Goal: Transaction & Acquisition: Purchase product/service

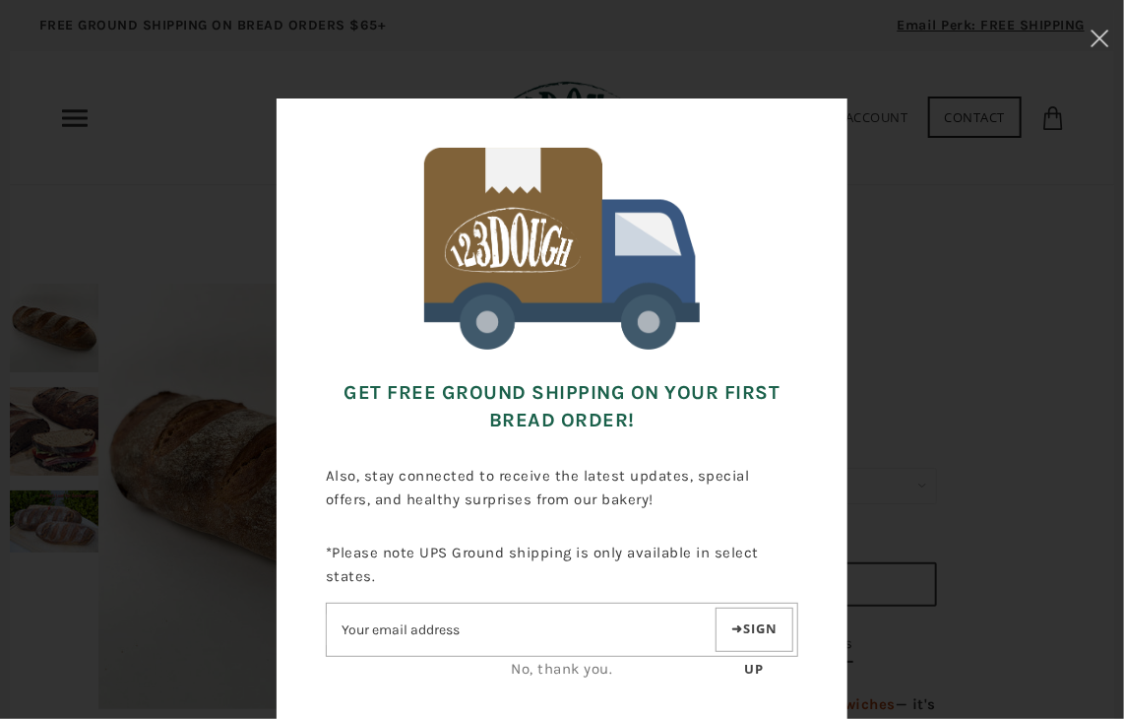
click at [83, 109] on div at bounding box center [562, 359] width 1124 height 719
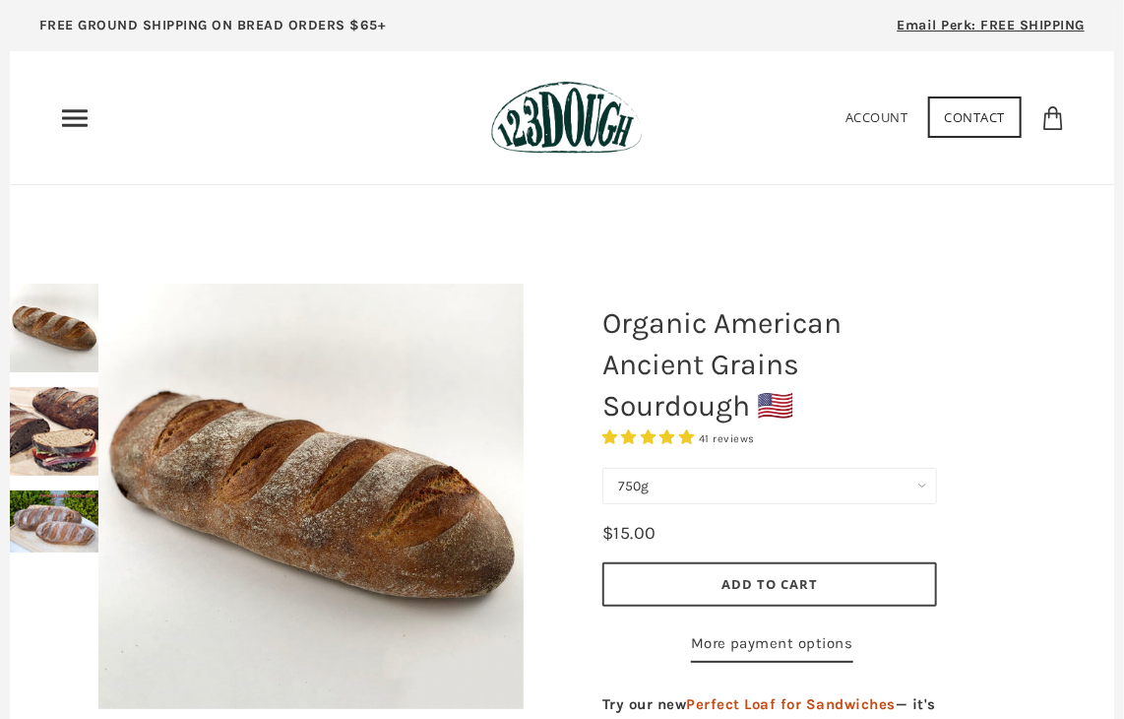
click at [83, 109] on use "Primary" at bounding box center [75, 117] width 26 height 17
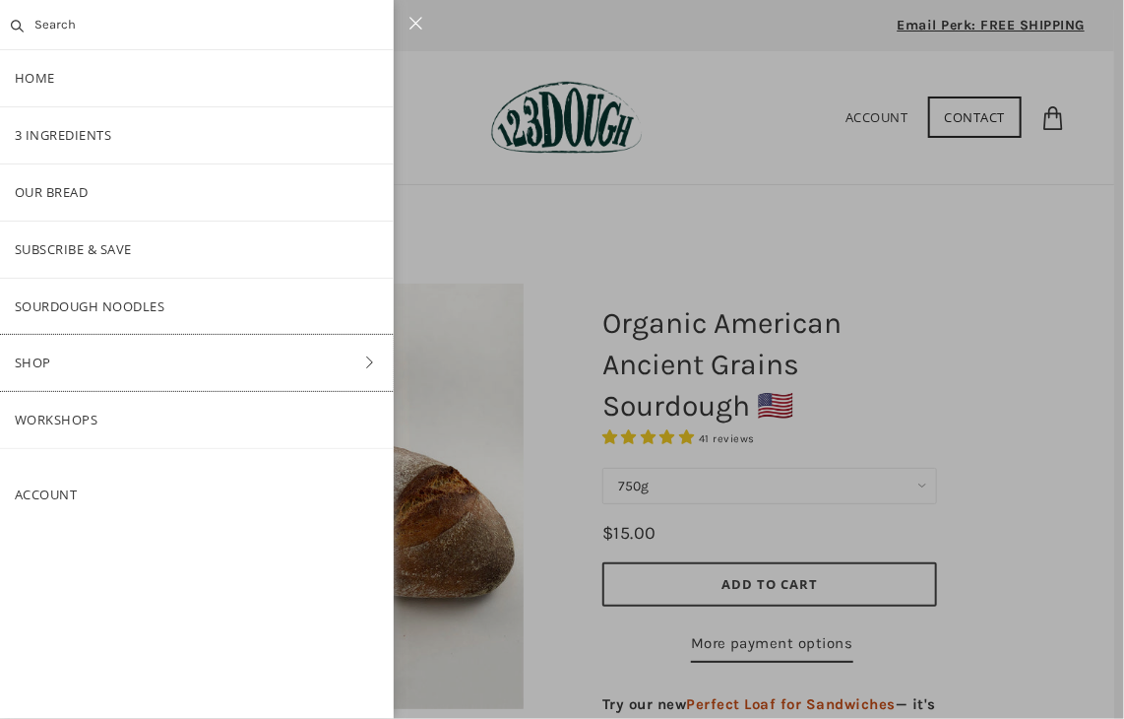
click at [146, 350] on link "Shop" at bounding box center [197, 363] width 394 height 56
click at [156, 365] on link "Baking" at bounding box center [197, 363] width 394 height 56
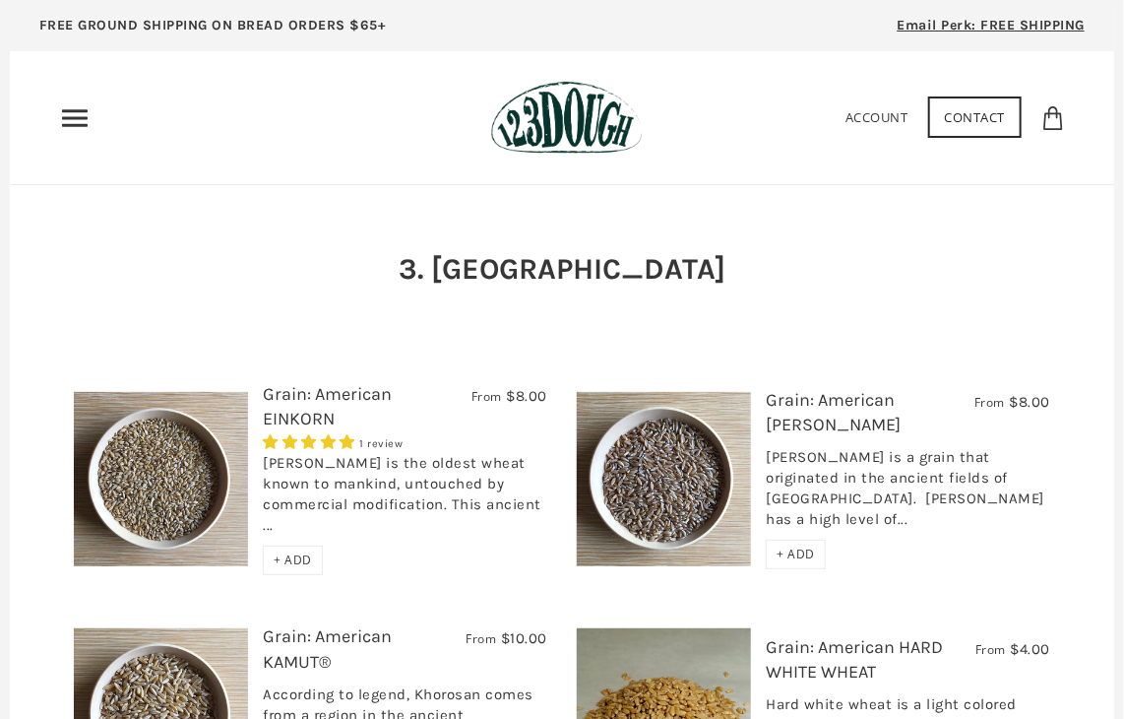
click at [112, 110] on div "Home 3 Ingredients Our Bread Subscribe & Save SOURDOUGH NOODLES Shop ALL Bread …" at bounding box center [265, 117] width 412 height 31
click at [88, 114] on div "Home 3 Ingredients Our Bread Subscribe & Save SOURDOUGH NOODLES Shop ALL Bread …" at bounding box center [265, 117] width 412 height 31
click at [84, 116] on use "Primary" at bounding box center [75, 117] width 26 height 17
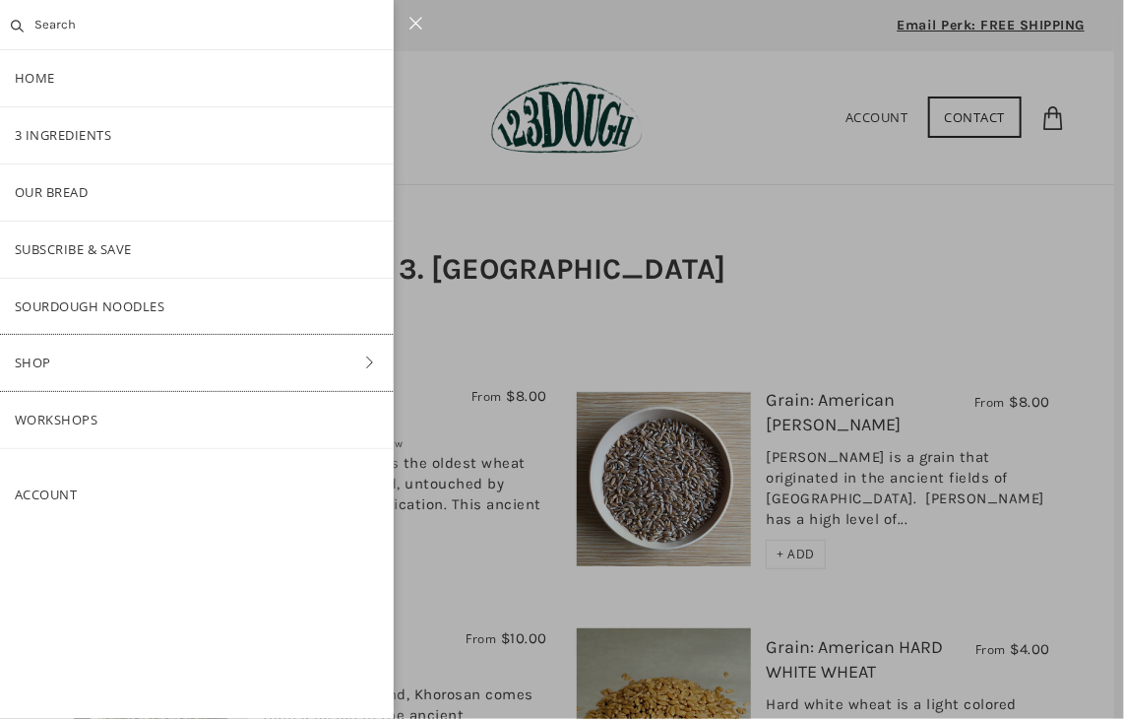
click at [98, 364] on link "Shop" at bounding box center [197, 363] width 394 height 56
click at [87, 206] on link "ALL" at bounding box center [197, 192] width 394 height 56
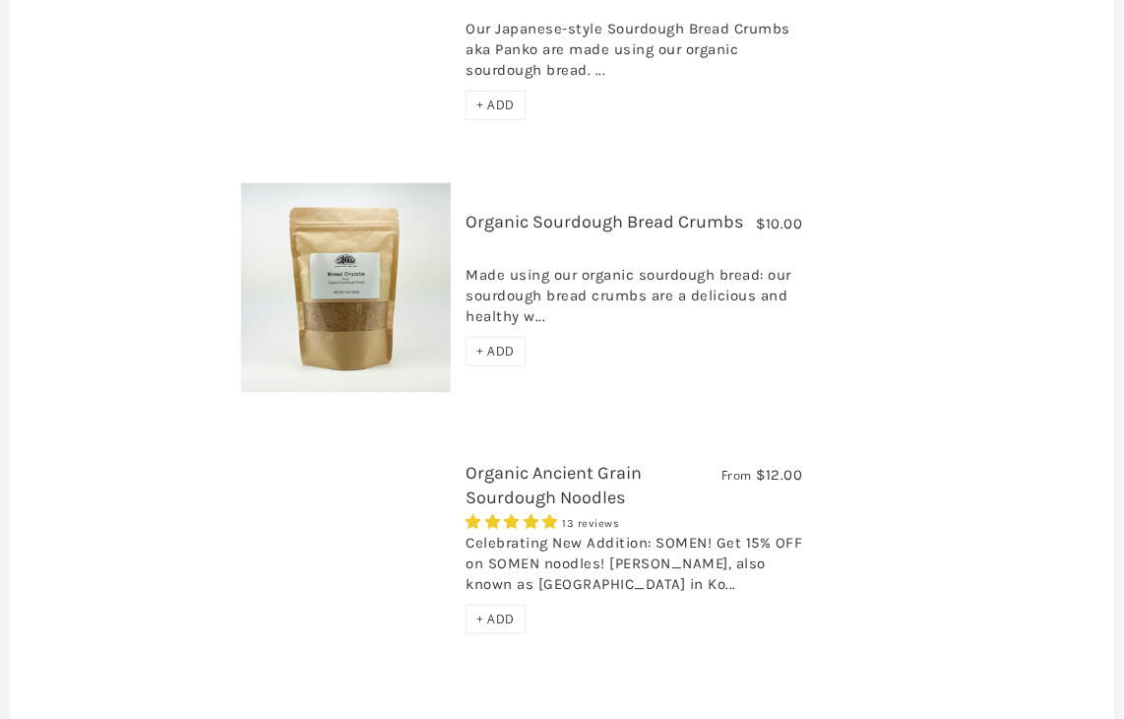
scroll to position [3215, 0]
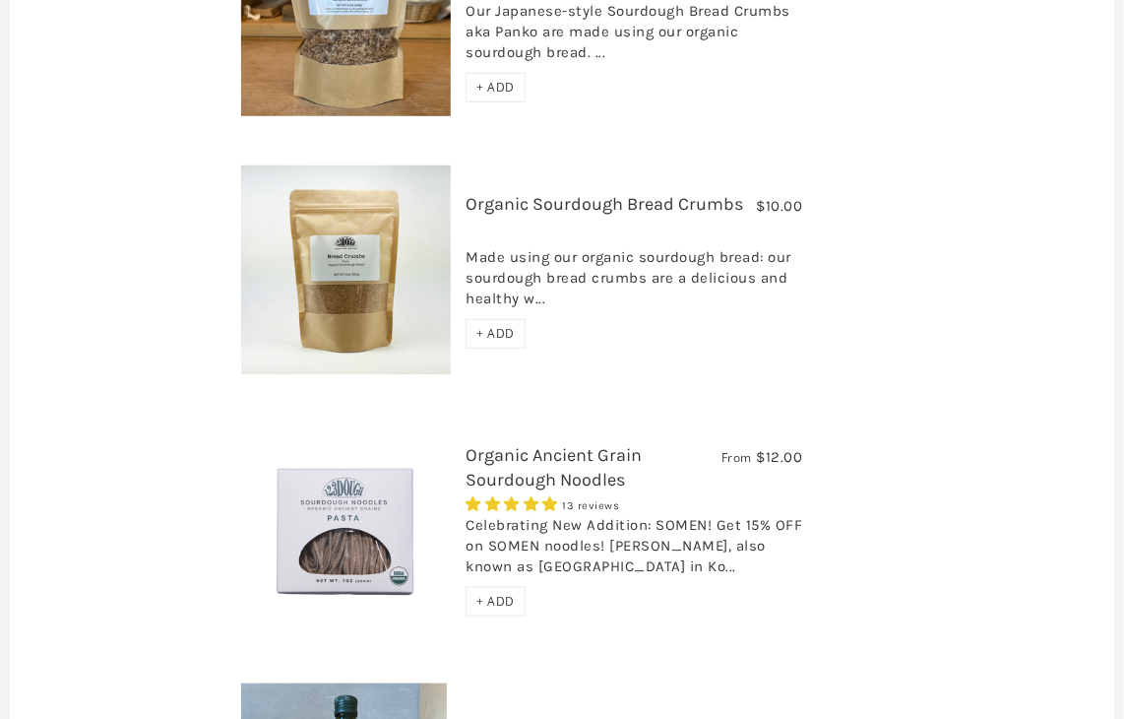
click at [381, 196] on img at bounding box center [346, 270] width 210 height 210
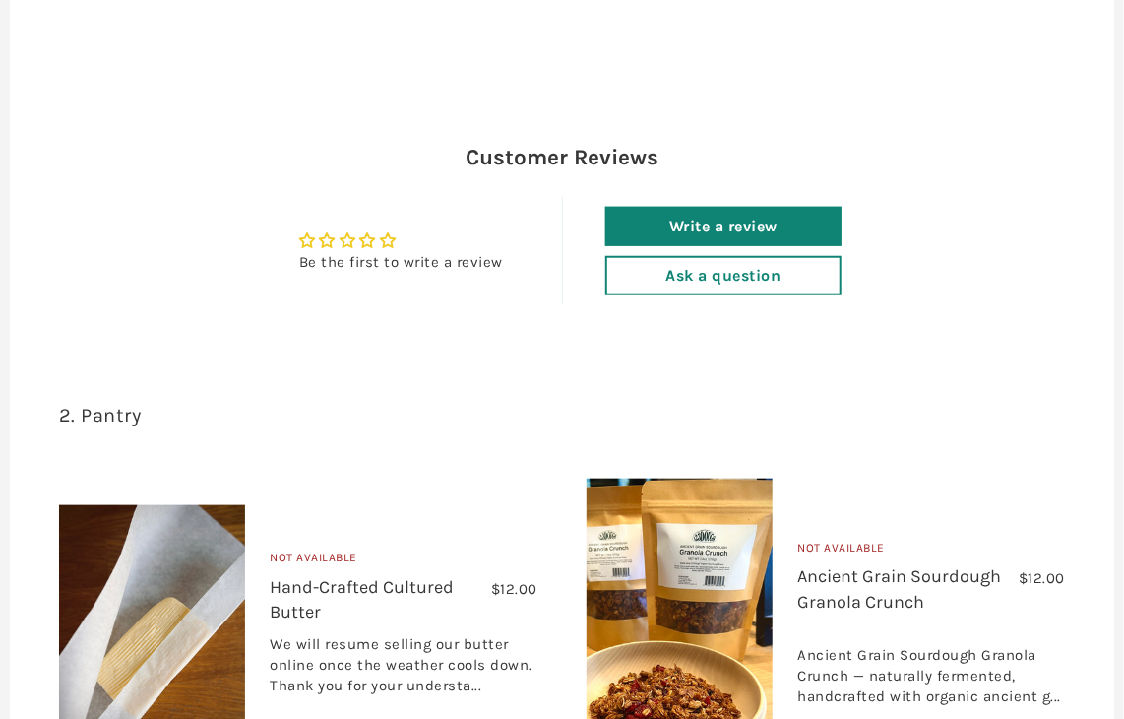
scroll to position [229, 0]
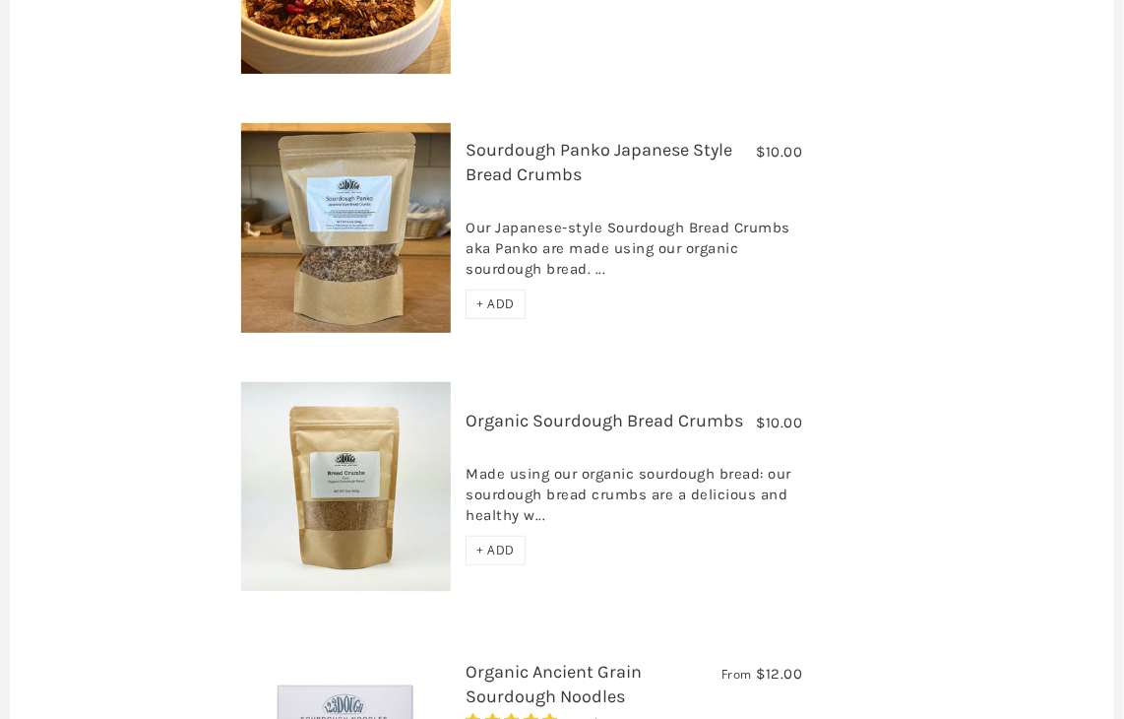
scroll to position [2756, 0]
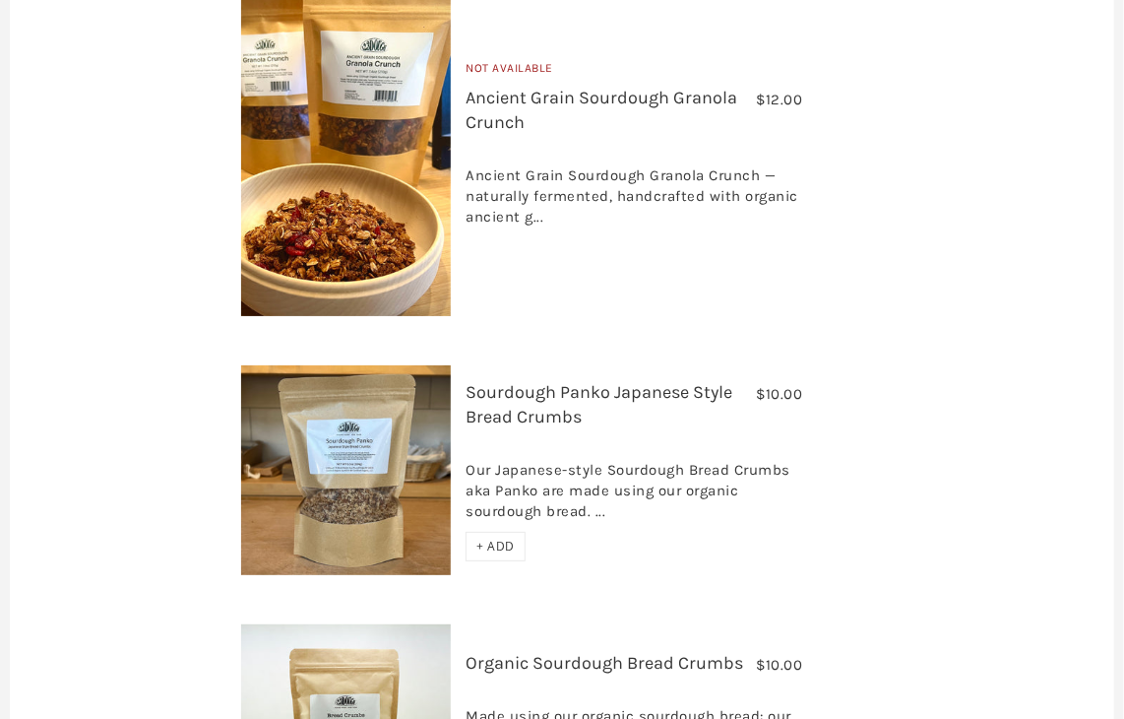
click at [346, 379] on img at bounding box center [346, 470] width 210 height 210
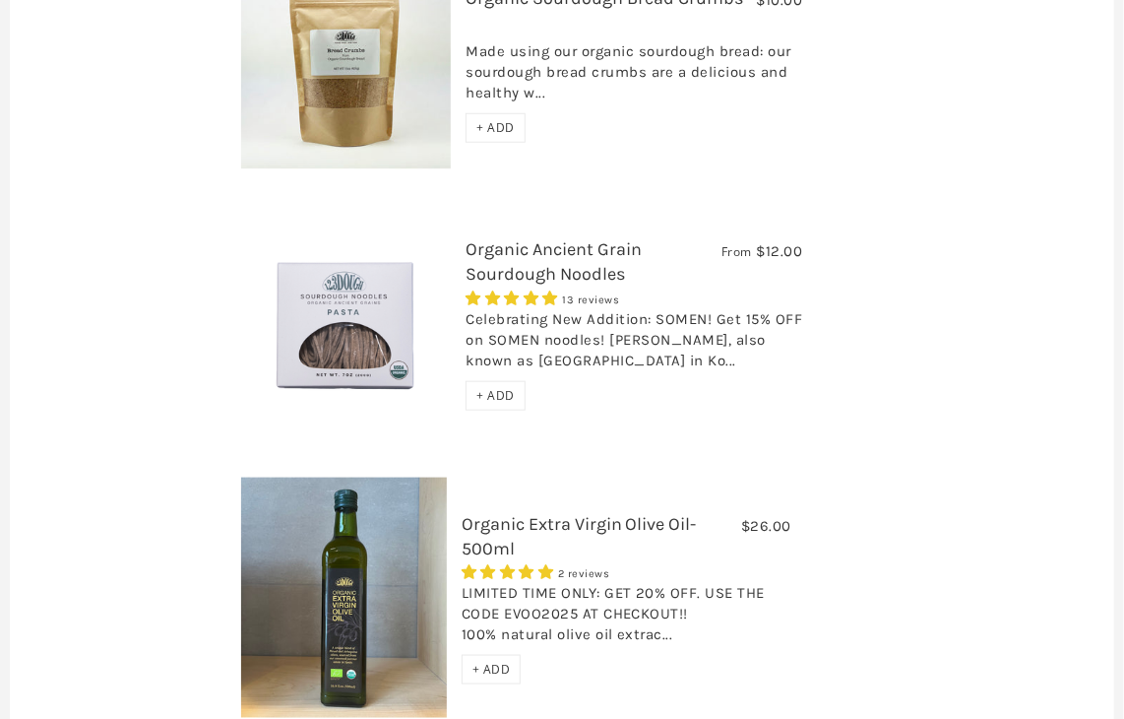
scroll to position [3445, 0]
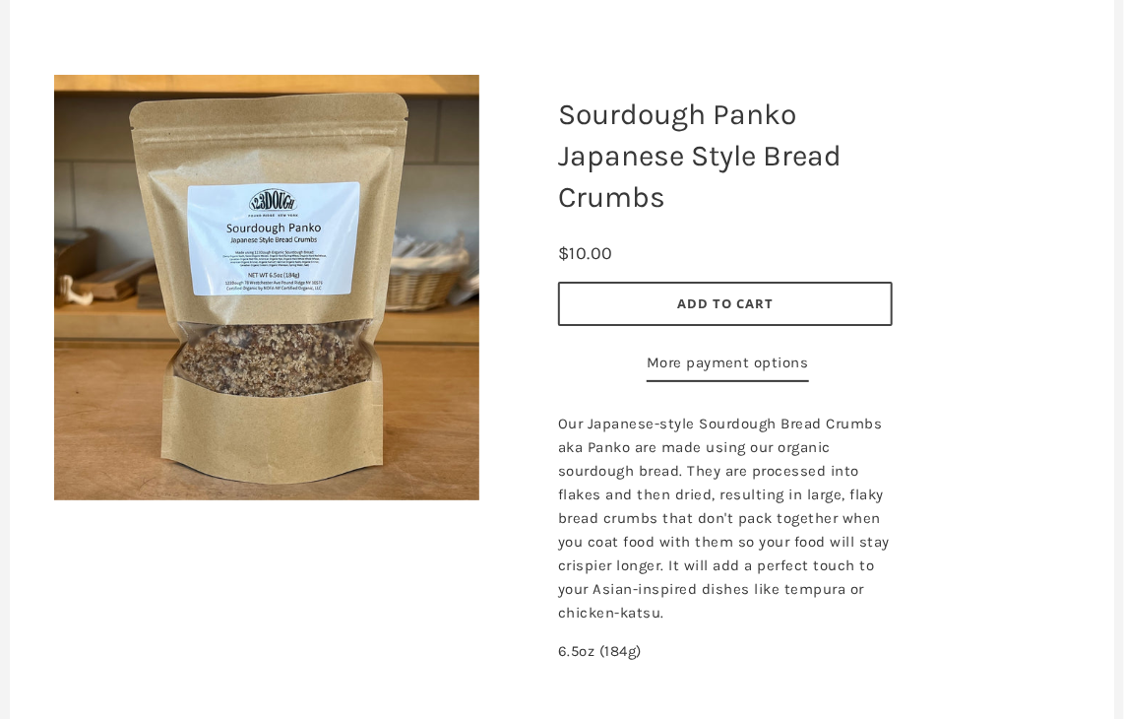
scroll to position [229, 0]
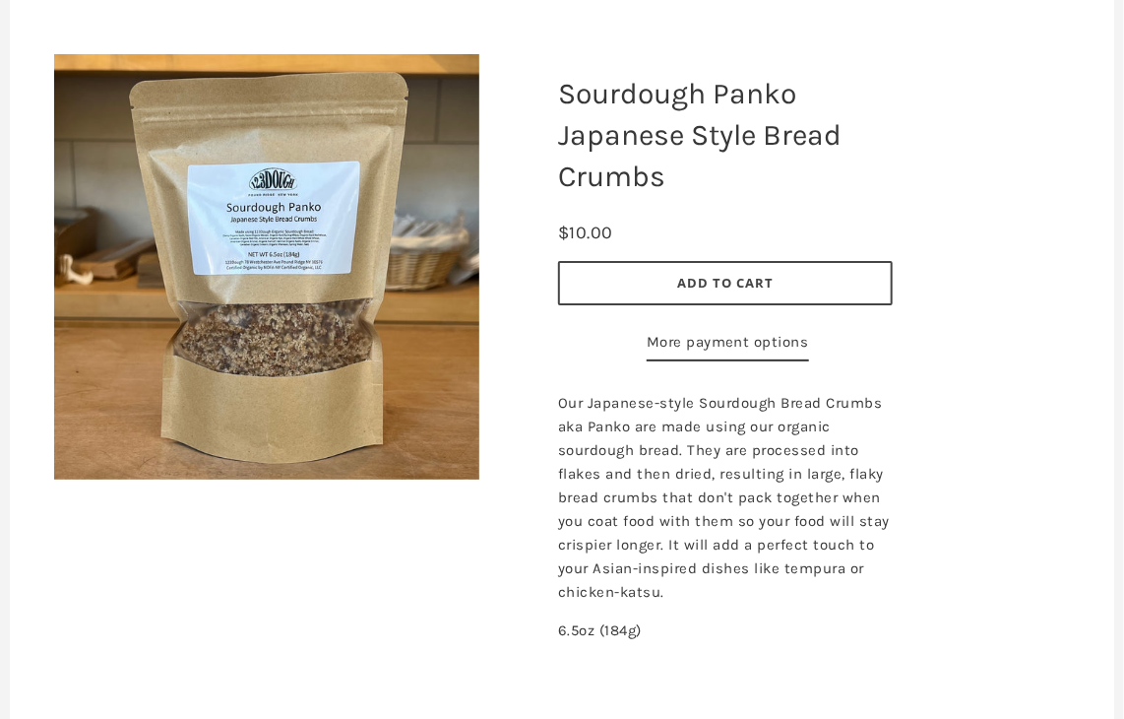
click at [286, 262] on img at bounding box center [266, 266] width 425 height 425
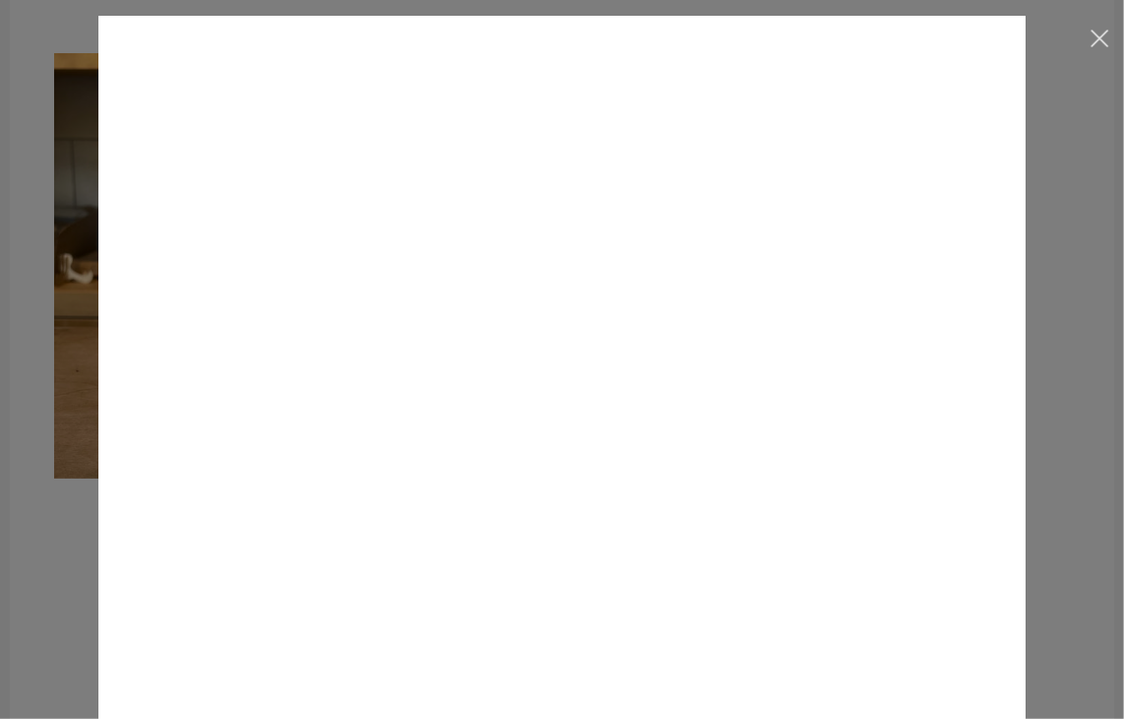
scroll to position [0, 0]
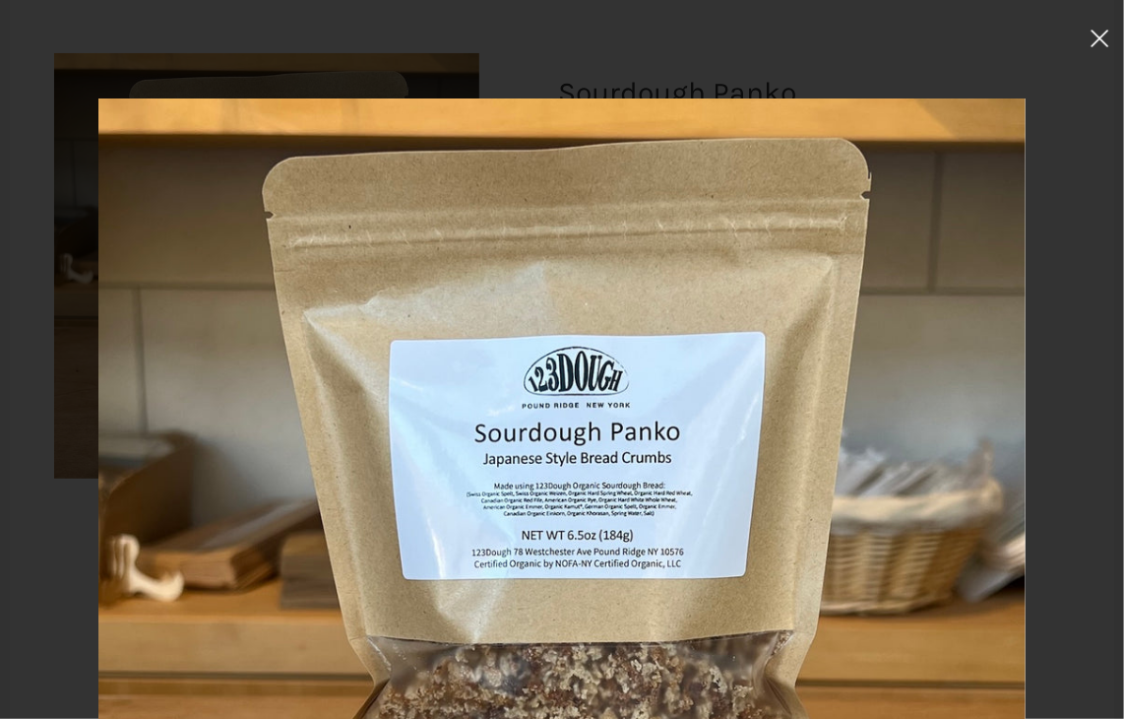
click at [1084, 40] on button at bounding box center [1100, 41] width 48 height 83
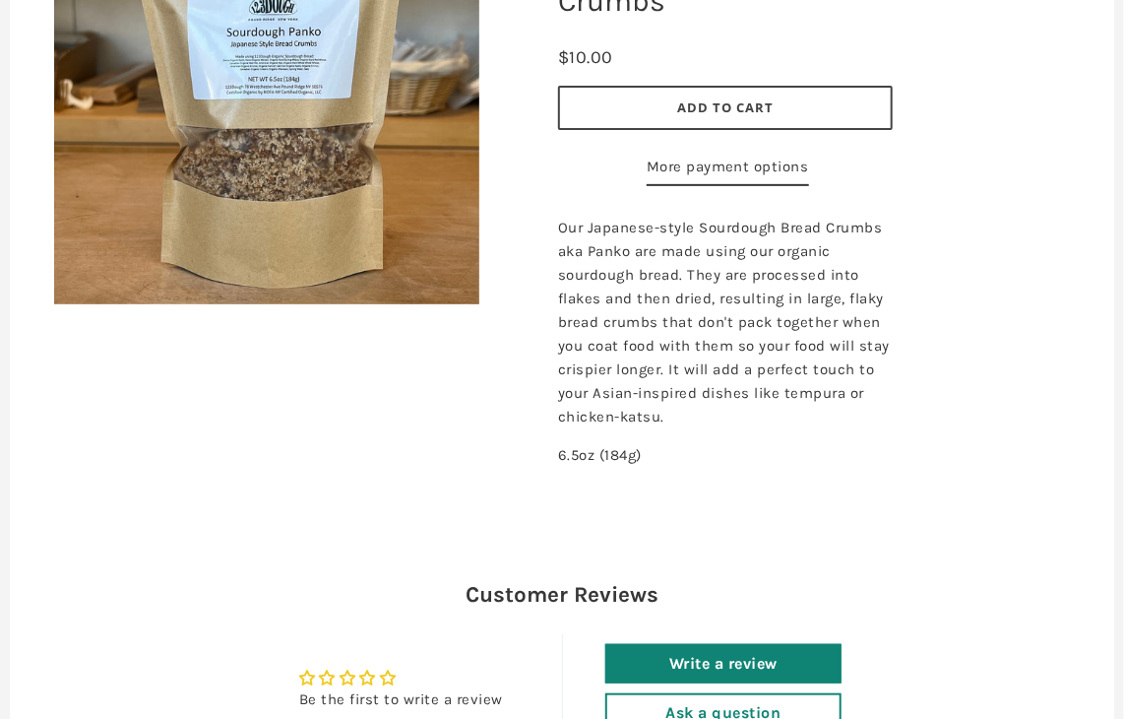
scroll to position [228, 0]
